Goal: Task Accomplishment & Management: Complete application form

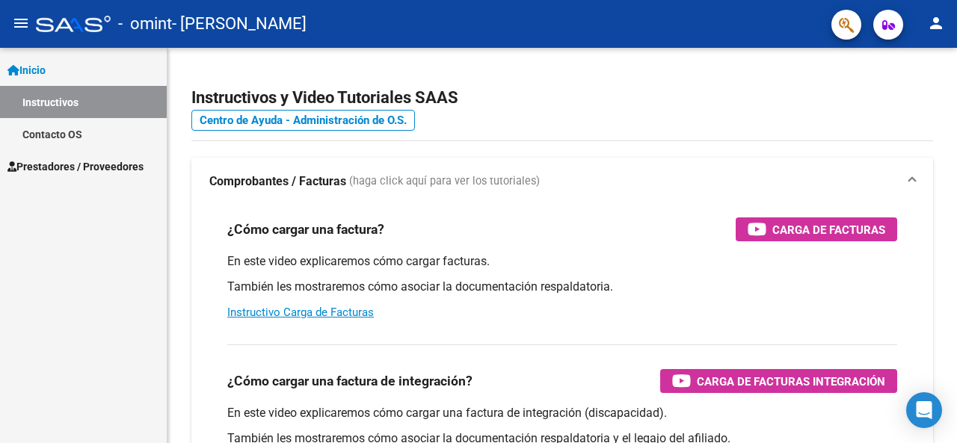
click at [46, 70] on span "Inicio" at bounding box center [26, 70] width 38 height 16
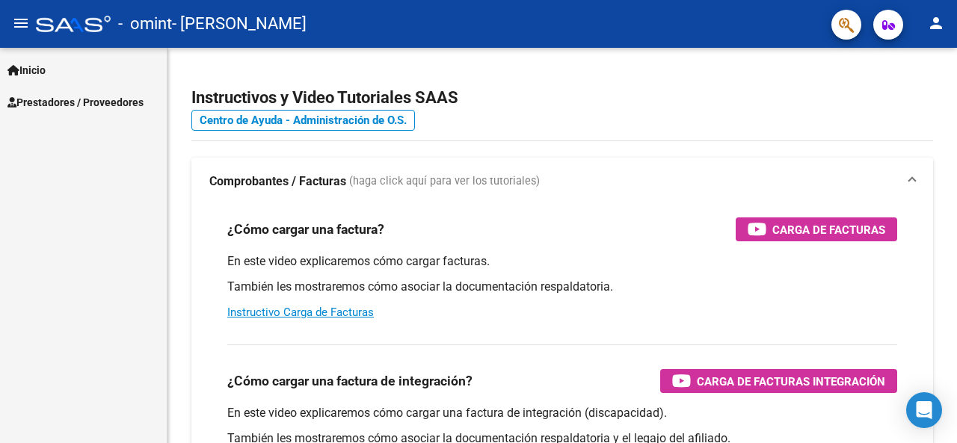
click at [58, 101] on span "Prestadores / Proveedores" at bounding box center [75, 102] width 136 height 16
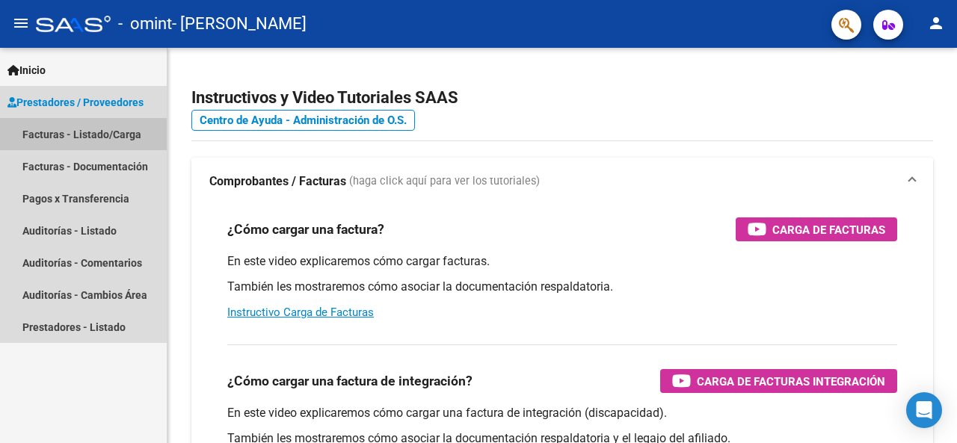
click at [73, 132] on link "Facturas - Listado/Carga" at bounding box center [83, 134] width 167 height 32
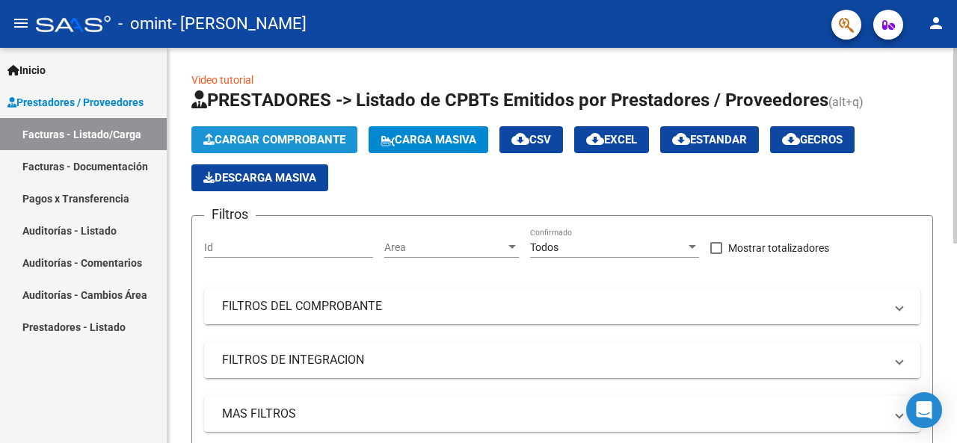
click at [323, 139] on span "Cargar Comprobante" at bounding box center [274, 139] width 142 height 13
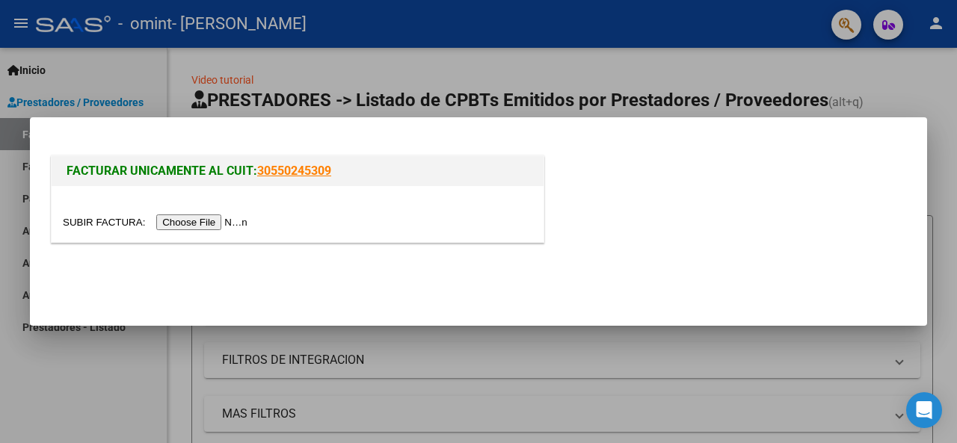
click at [245, 222] on input "file" at bounding box center [157, 223] width 189 height 16
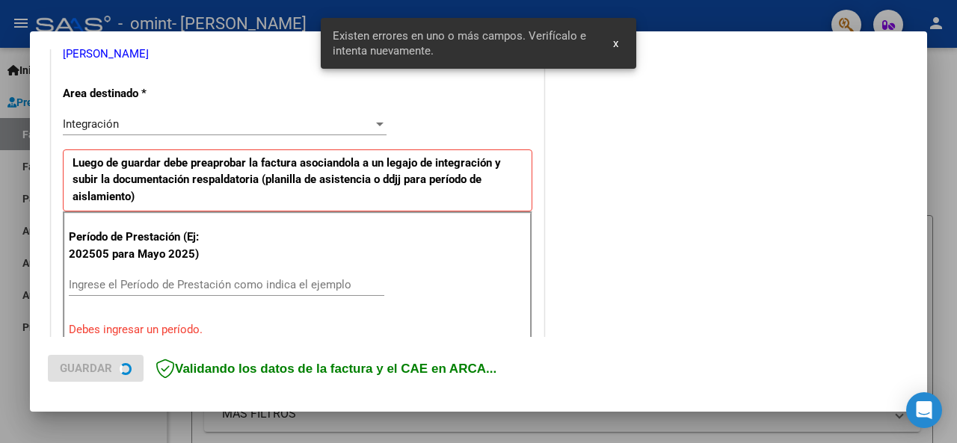
scroll to position [363, 0]
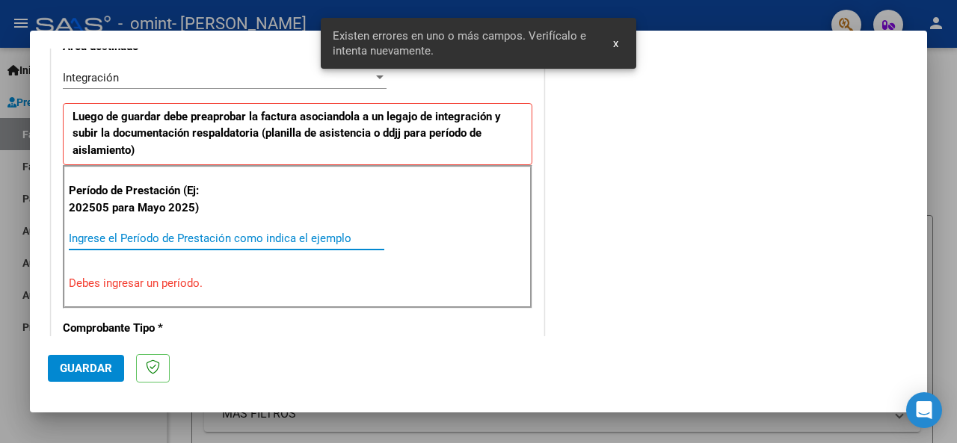
click at [295, 232] on input "Ingrese el Período de Prestación como indica el ejemplo" at bounding box center [227, 238] width 316 height 13
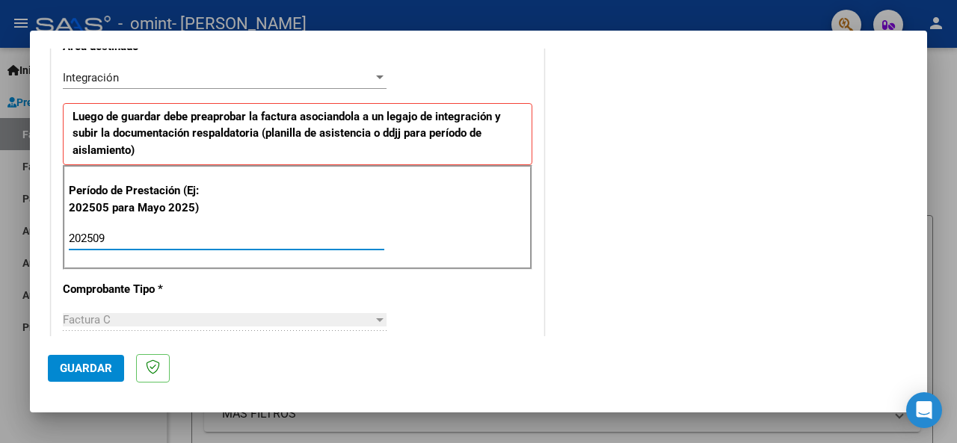
type input "202509"
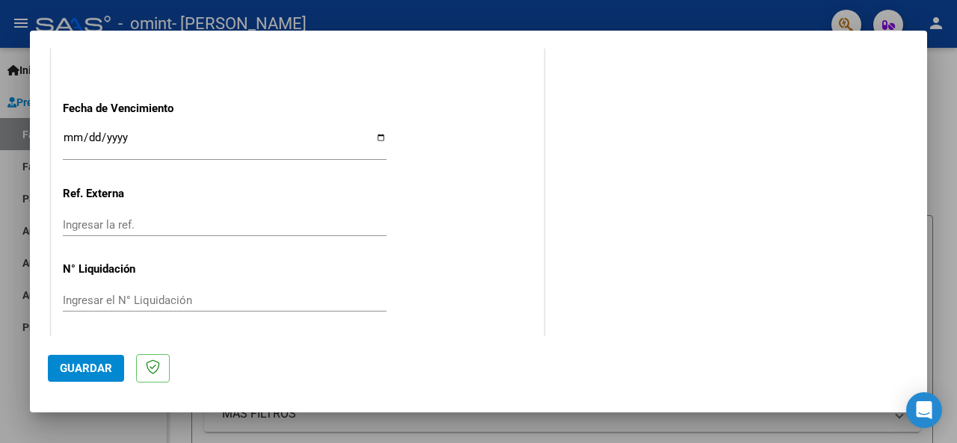
scroll to position [0, 0]
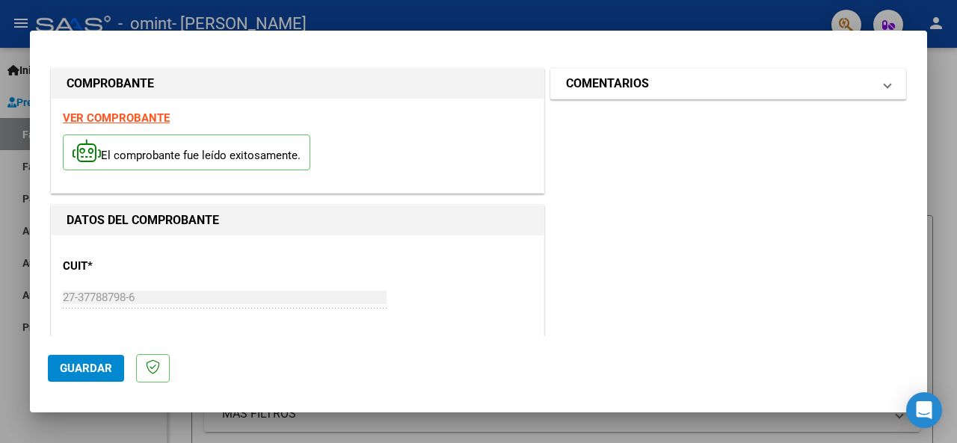
click at [854, 84] on mat-panel-title "COMENTARIOS" at bounding box center [719, 84] width 307 height 18
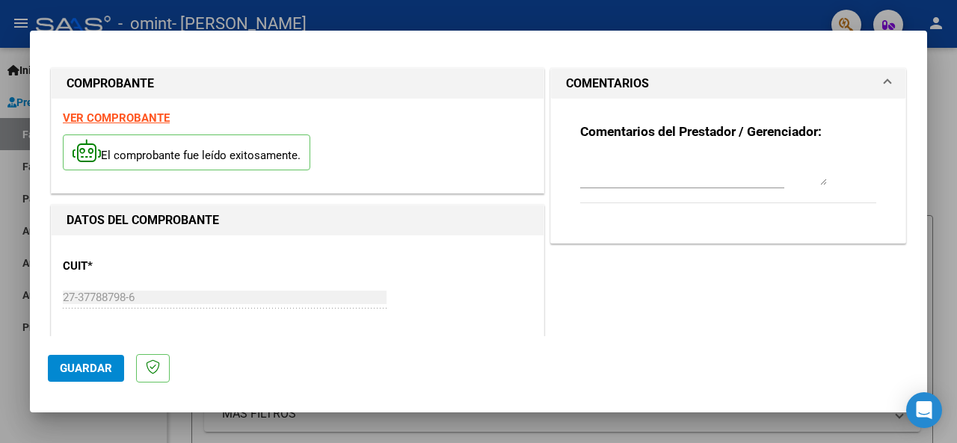
scroll to position [1057, 0]
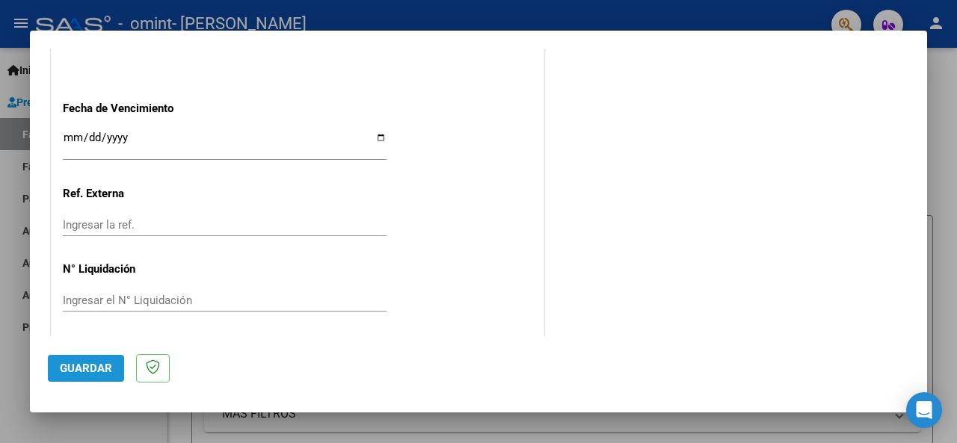
click at [84, 369] on span "Guardar" at bounding box center [86, 368] width 52 height 13
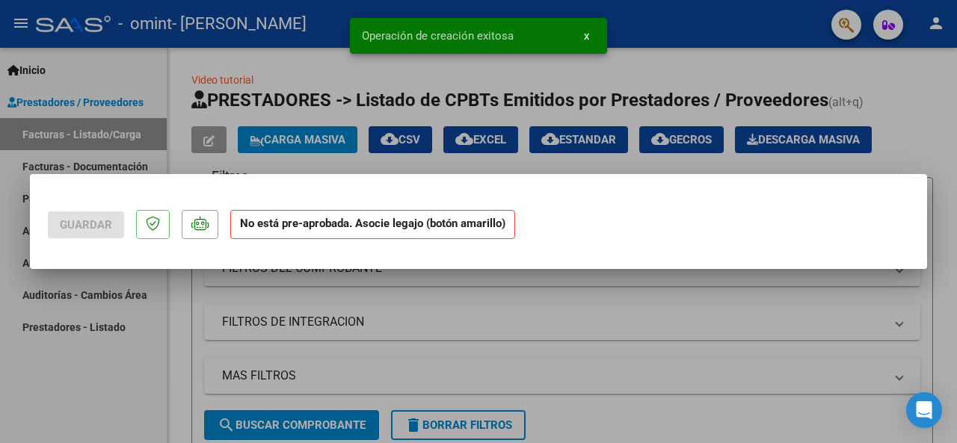
scroll to position [0, 0]
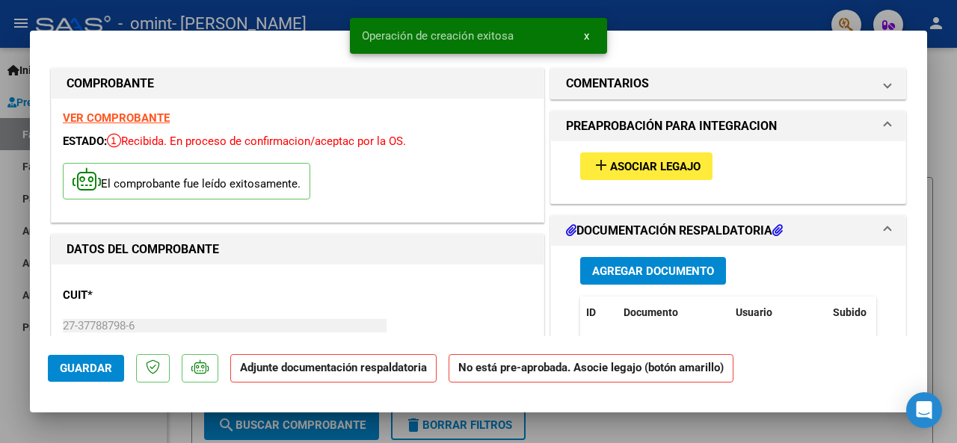
click at [615, 174] on button "add Asociar Legajo" at bounding box center [646, 167] width 132 height 28
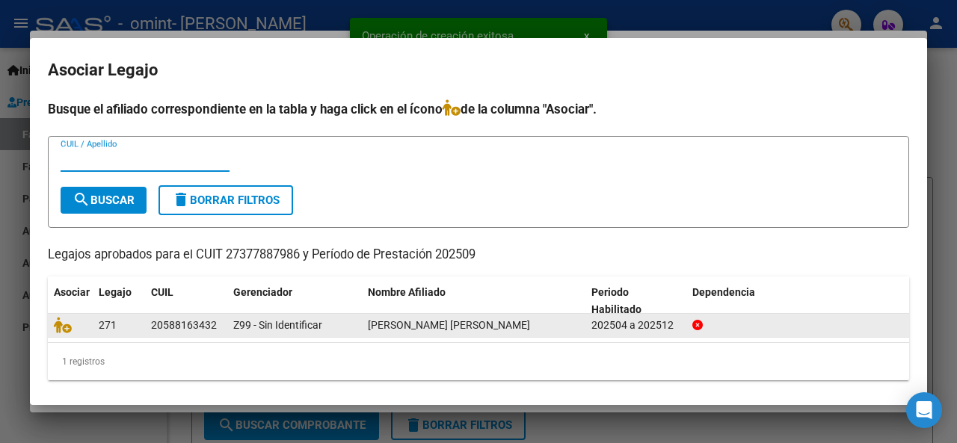
click at [52, 317] on datatable-body-cell at bounding box center [70, 325] width 45 height 23
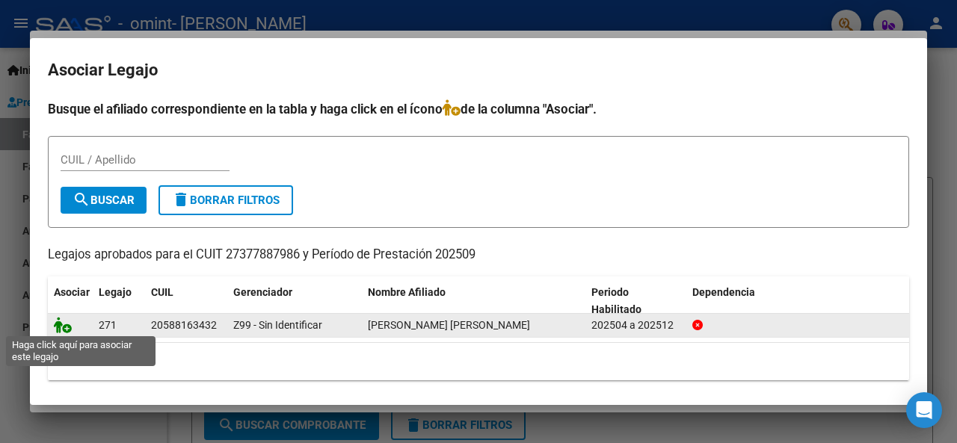
click at [70, 330] on icon at bounding box center [63, 325] width 18 height 16
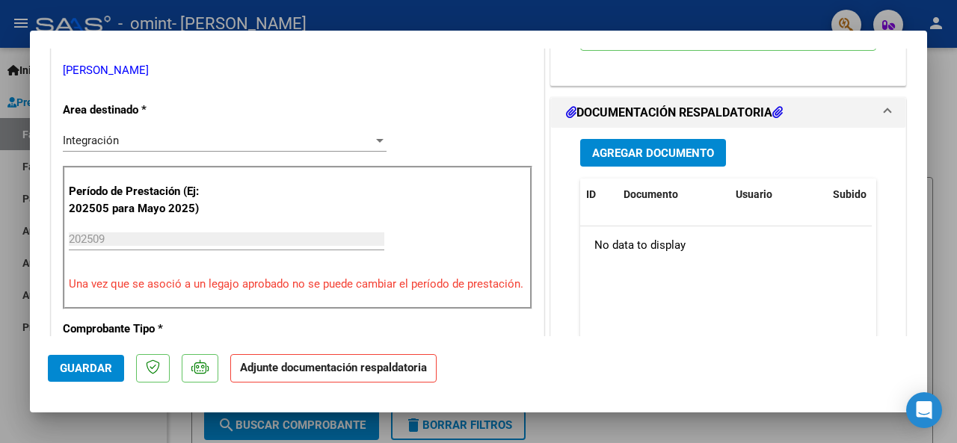
scroll to position [328, 0]
click at [626, 148] on span "Agregar Documento" at bounding box center [653, 153] width 122 height 13
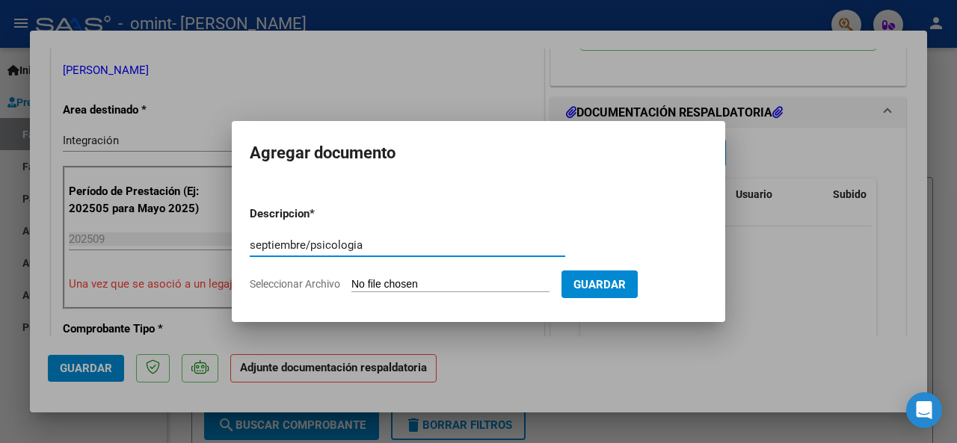
type input "septiembre/psicologia"
click at [615, 290] on span "Guardar" at bounding box center [599, 284] width 52 height 13
click at [477, 282] on input "Seleccionar Archivo" at bounding box center [450, 285] width 198 height 14
type input "C:\fakepath\[PERSON_NAME].jpg"
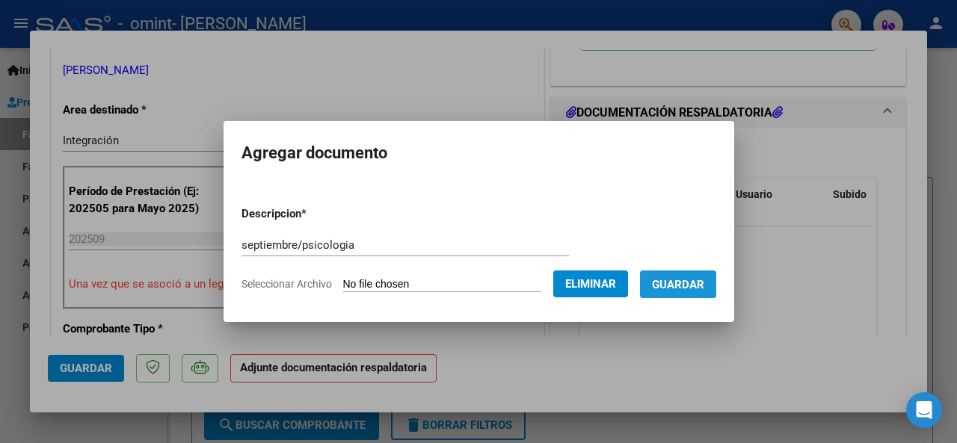
click at [682, 285] on span "Guardar" at bounding box center [678, 284] width 52 height 13
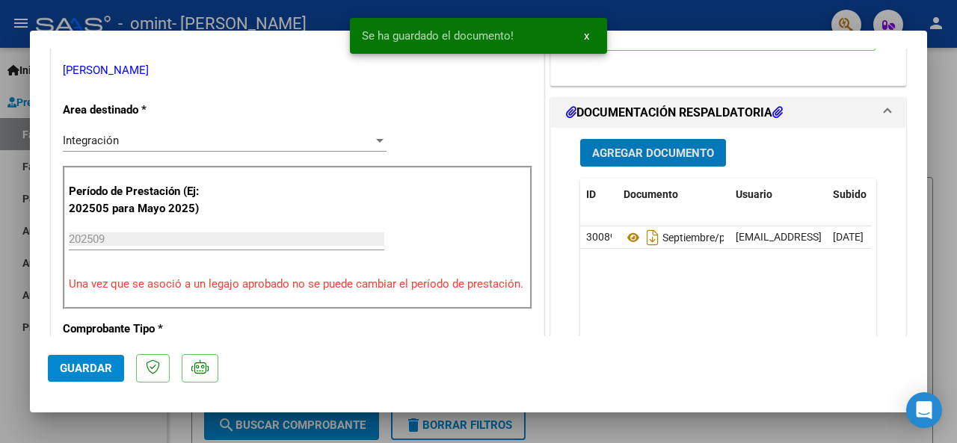
click at [76, 374] on span "Guardar" at bounding box center [86, 368] width 52 height 13
click at [951, 181] on div at bounding box center [478, 221] width 957 height 443
type input "$ 0,00"
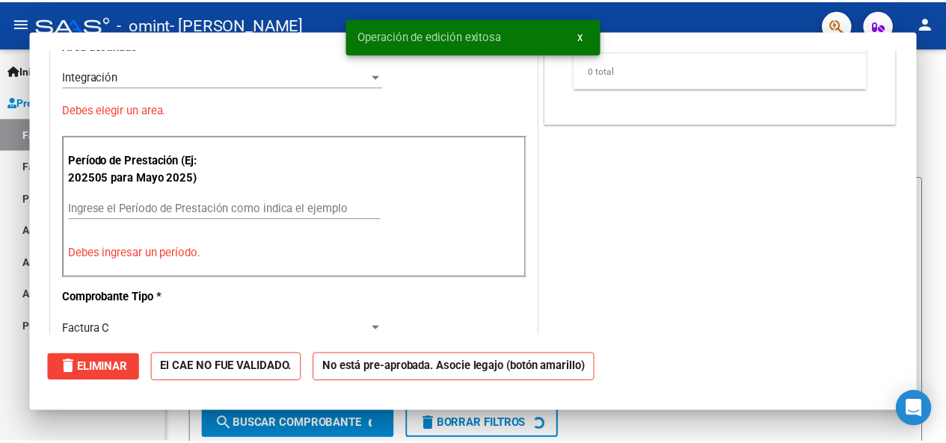
scroll to position [264, 0]
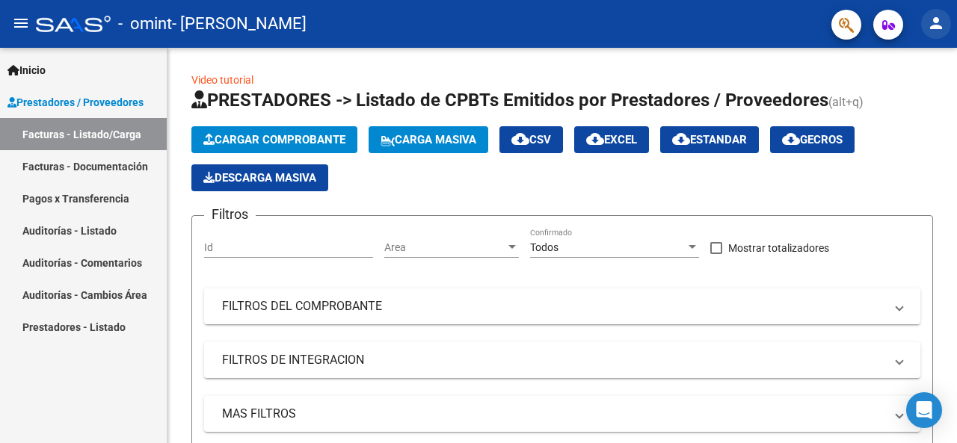
click at [932, 29] on mat-icon "person" at bounding box center [936, 23] width 18 height 18
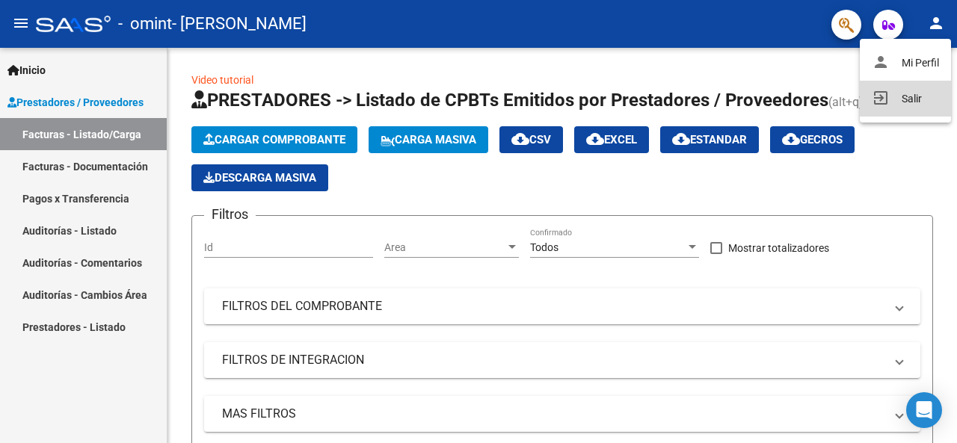
click at [878, 95] on mat-icon "exit_to_app" at bounding box center [881, 98] width 18 height 18
